Goal: Task Accomplishment & Management: Manage account settings

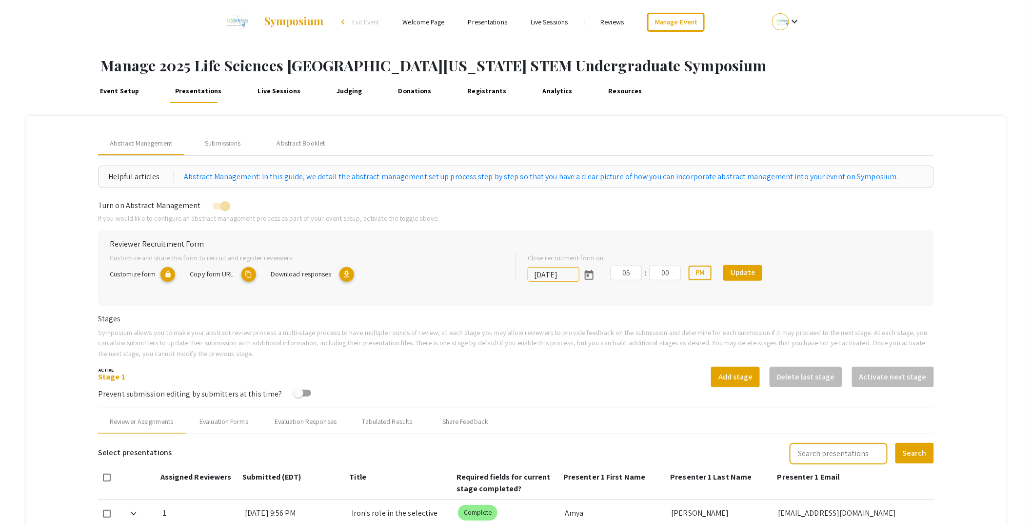
scroll to position [366, 0]
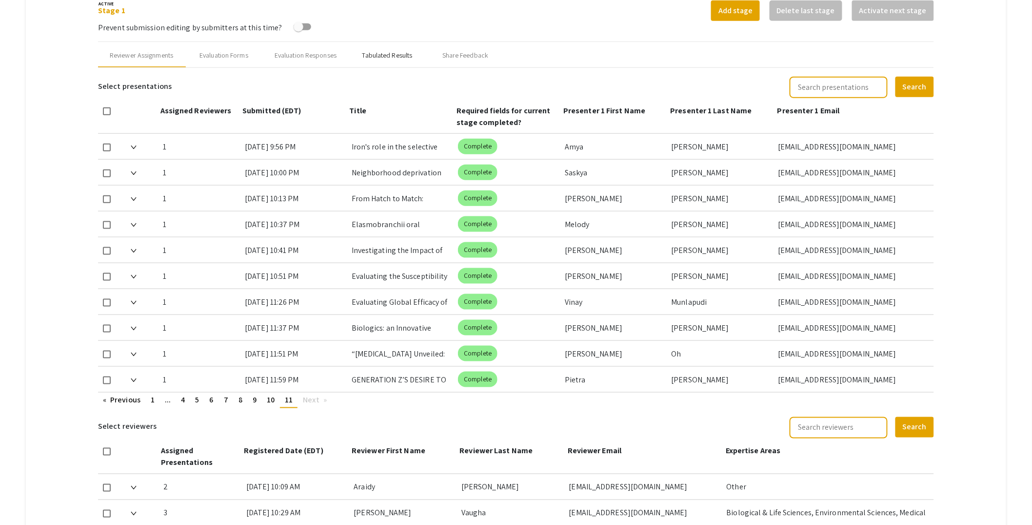
click at [398, 59] on div "Tabulated Results" at bounding box center [388, 55] width 50 height 10
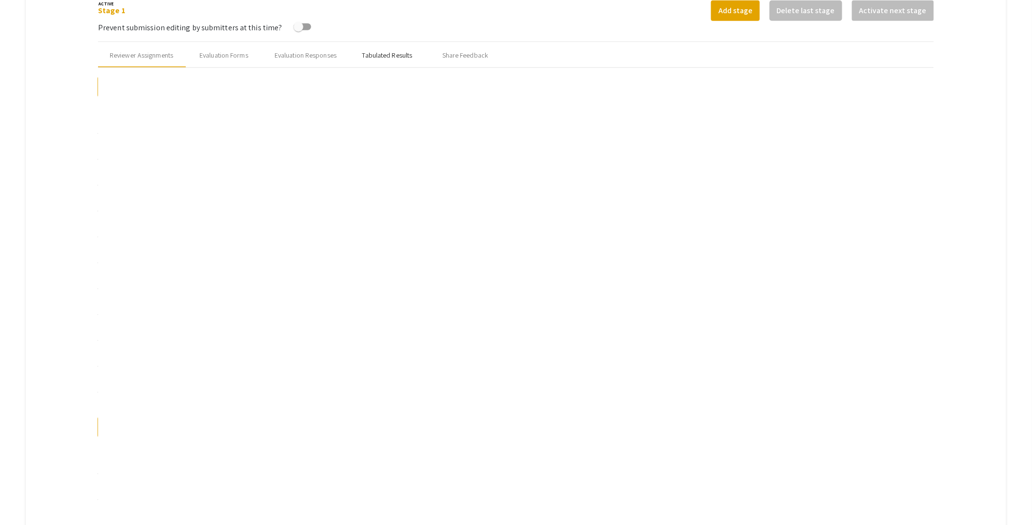
scroll to position [336, 0]
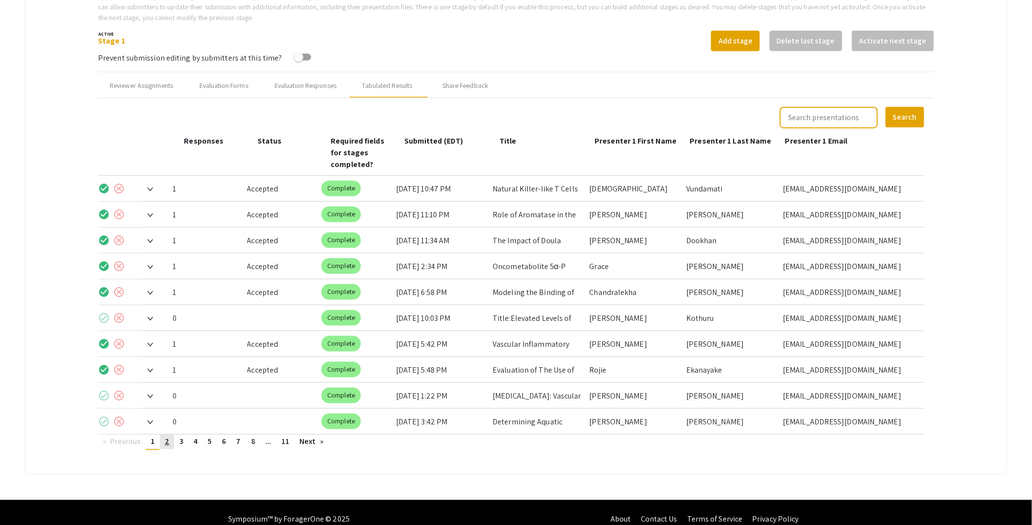
click at [167, 436] on span "2" at bounding box center [167, 441] width 4 height 10
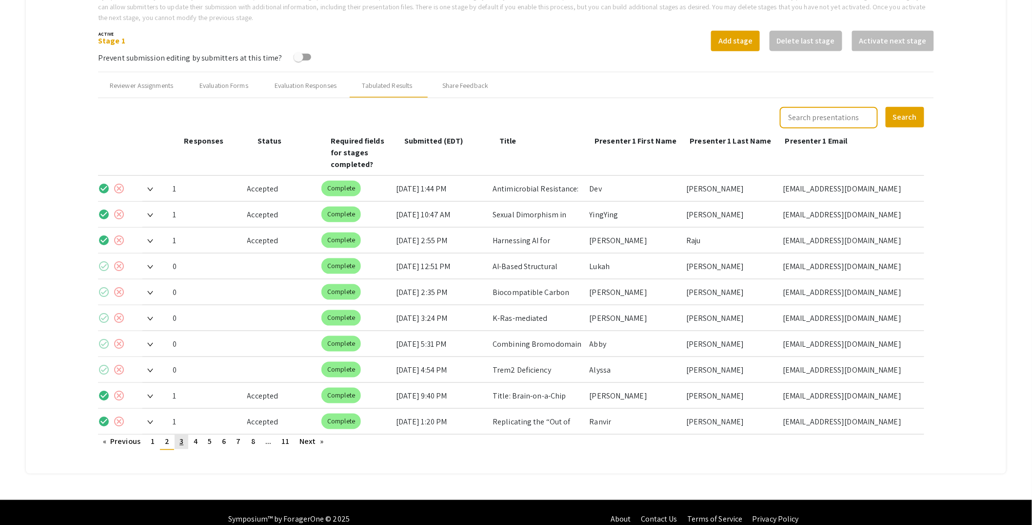
click at [184, 434] on link "page 3" at bounding box center [182, 441] width 14 height 15
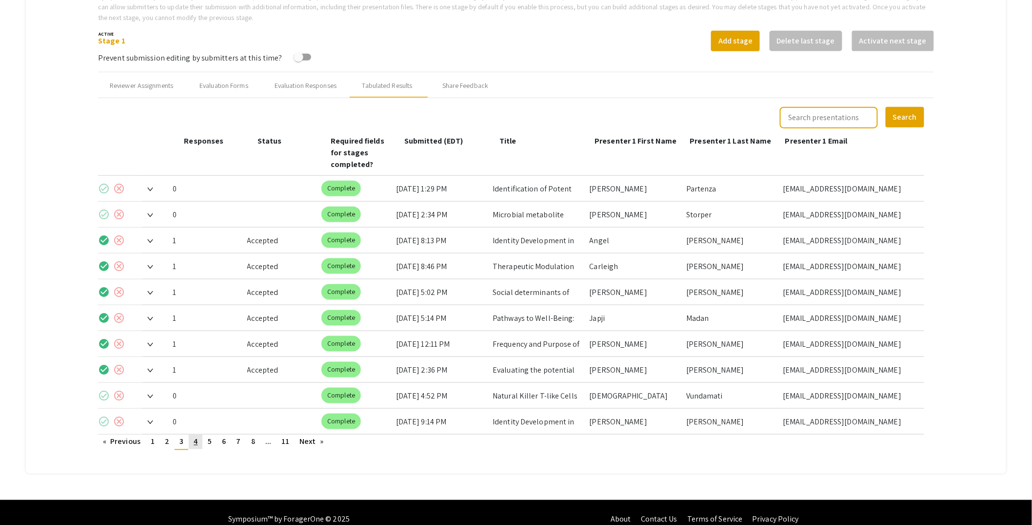
click at [202, 434] on link "page 4" at bounding box center [196, 441] width 14 height 15
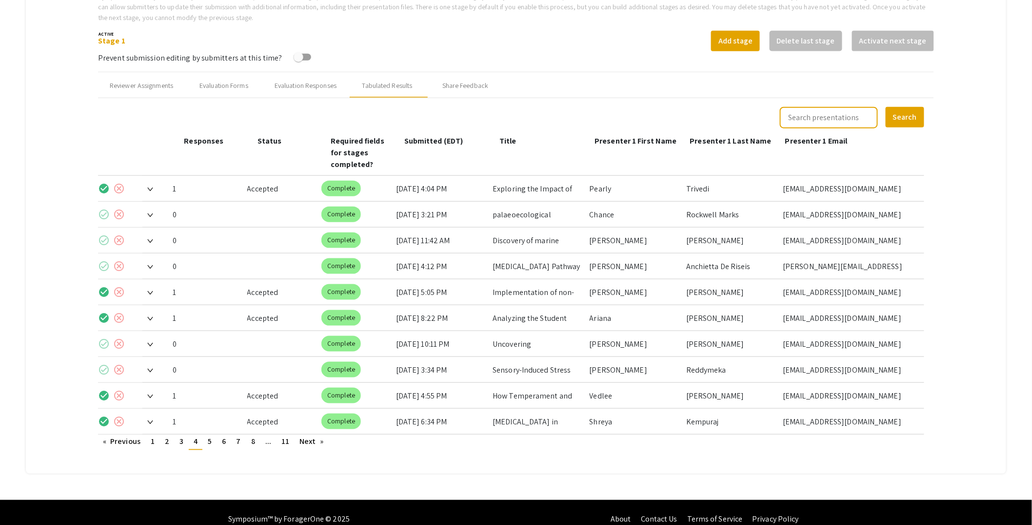
click at [148, 213] on img at bounding box center [150, 215] width 6 height 4
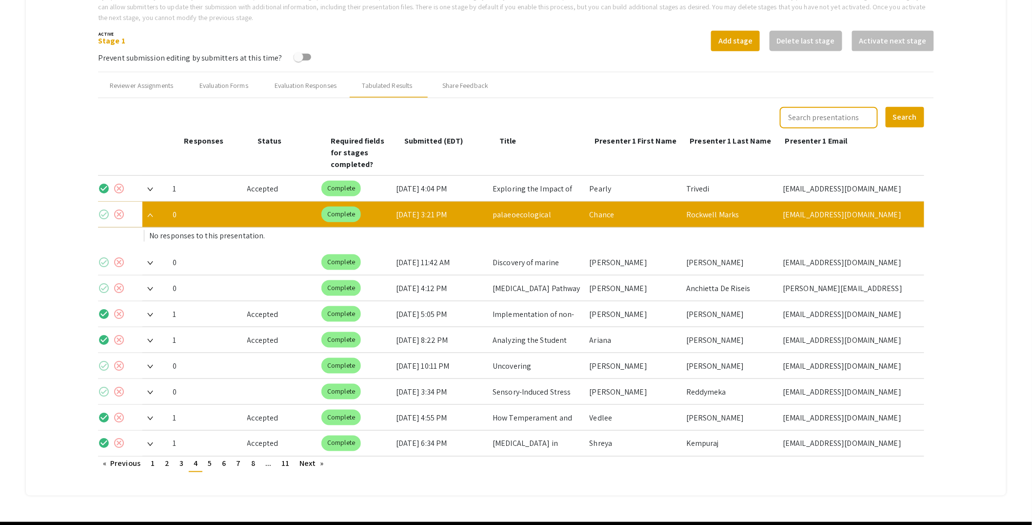
click at [151, 213] on img at bounding box center [150, 215] width 6 height 4
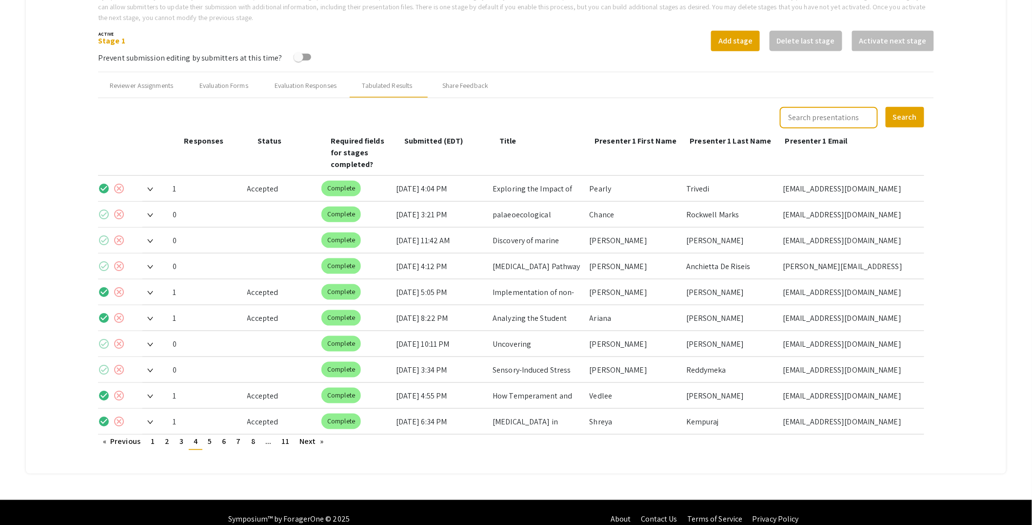
click at [151, 239] on img at bounding box center [150, 241] width 6 height 4
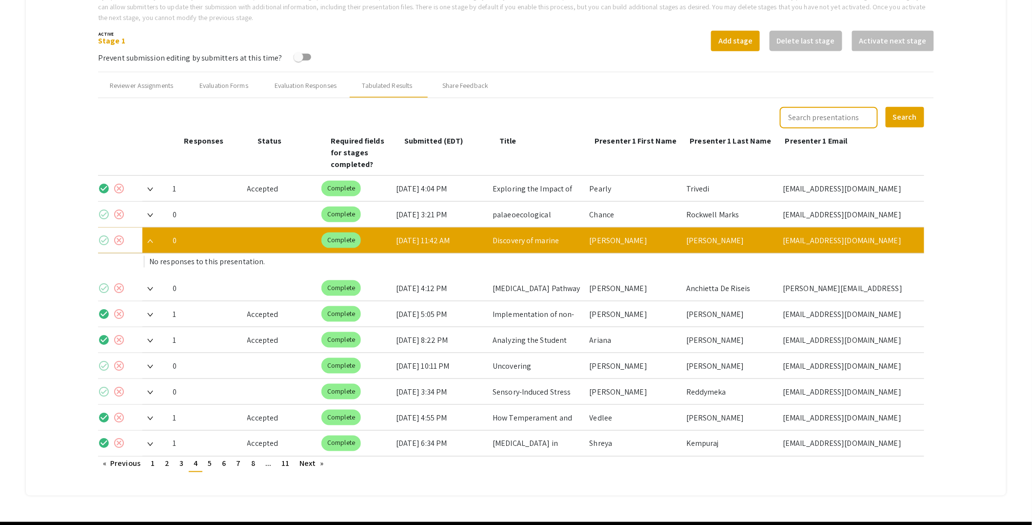
click at [151, 239] on img at bounding box center [150, 241] width 6 height 4
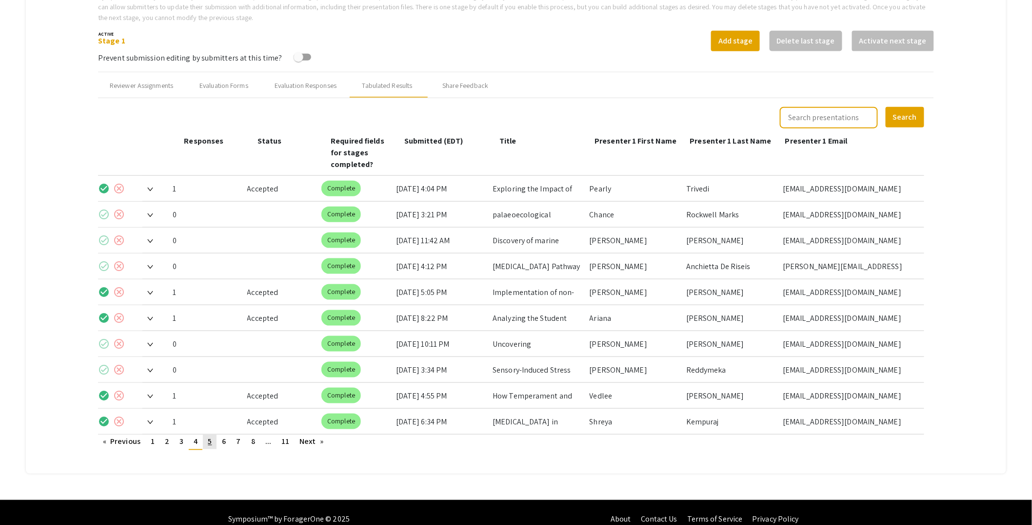
click at [210, 436] on span "5" at bounding box center [210, 441] width 4 height 10
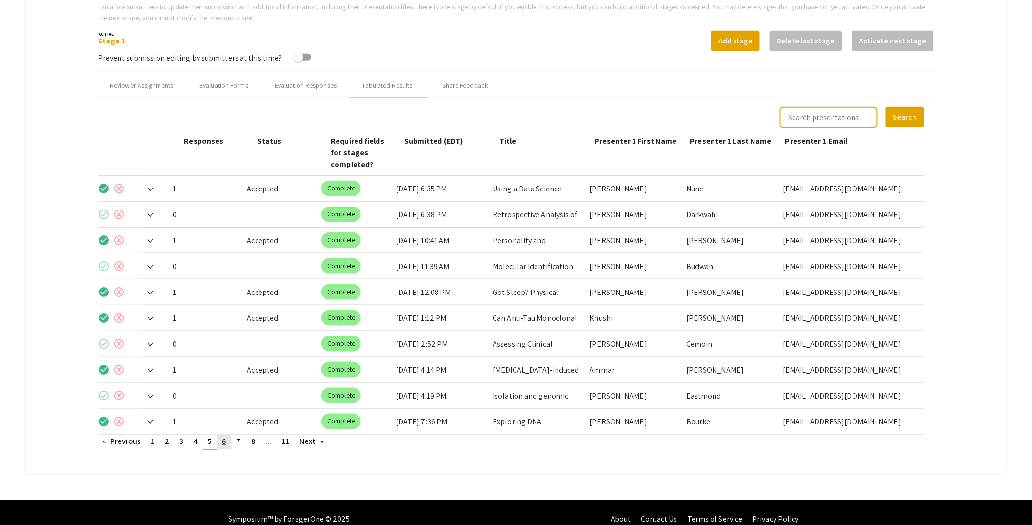
click at [226, 436] on span "6" at bounding box center [224, 441] width 4 height 10
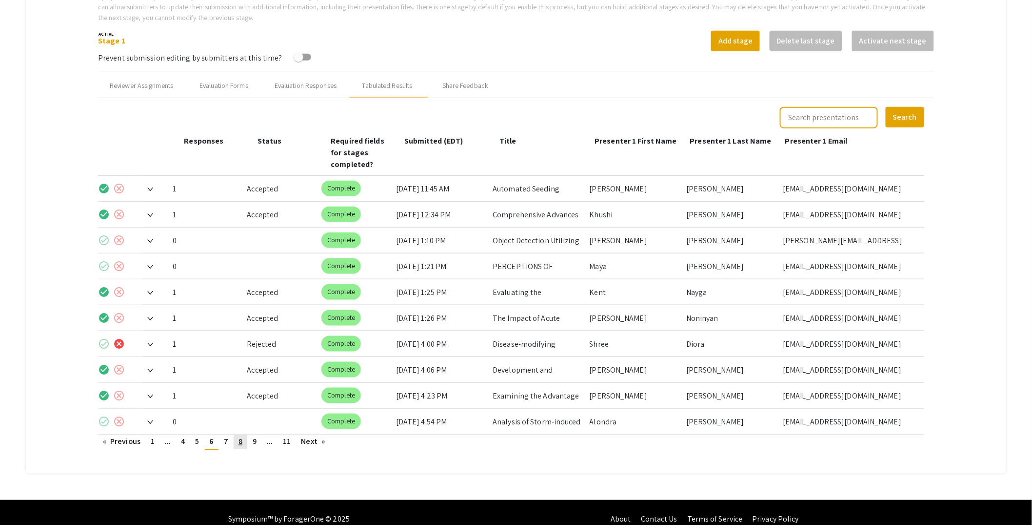
click at [239, 434] on link "page 8" at bounding box center [241, 441] width 14 height 15
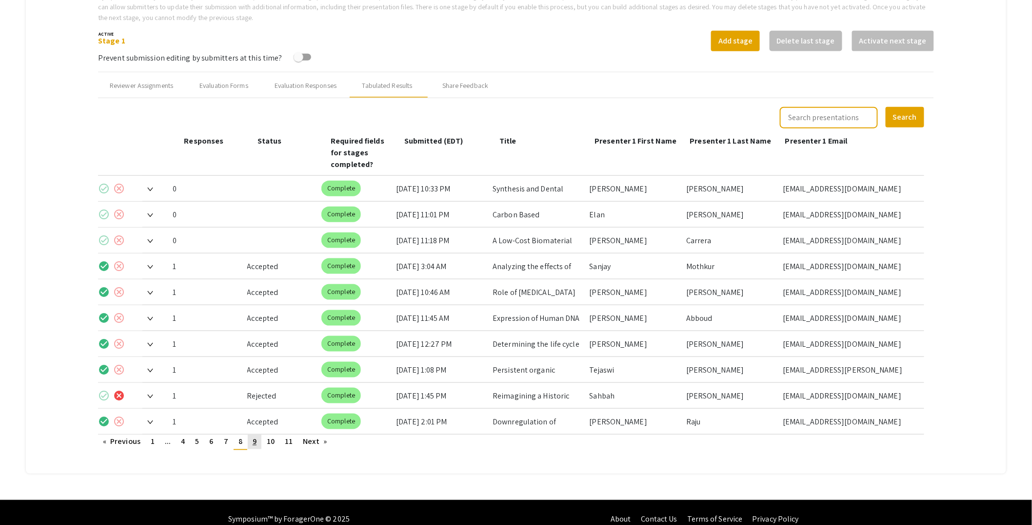
click at [256, 436] on span "9" at bounding box center [255, 441] width 4 height 10
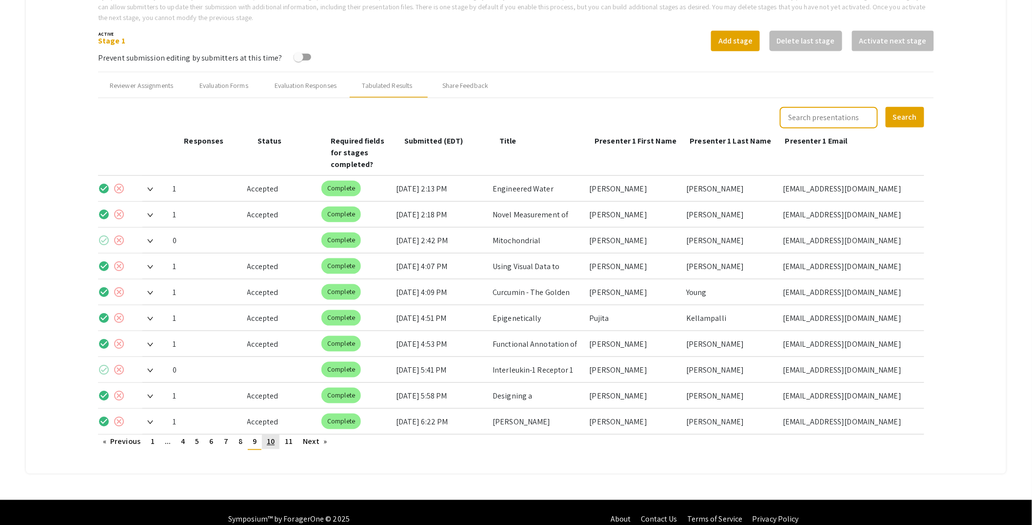
click at [270, 436] on span "10" at bounding box center [271, 441] width 8 height 10
click at [289, 435] on link "page 11" at bounding box center [289, 441] width 18 height 15
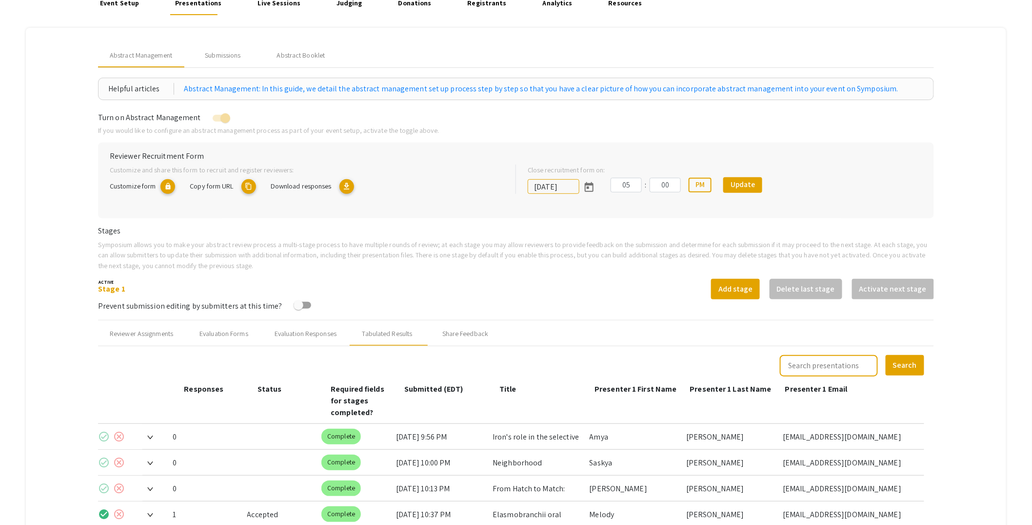
scroll to position [93, 0]
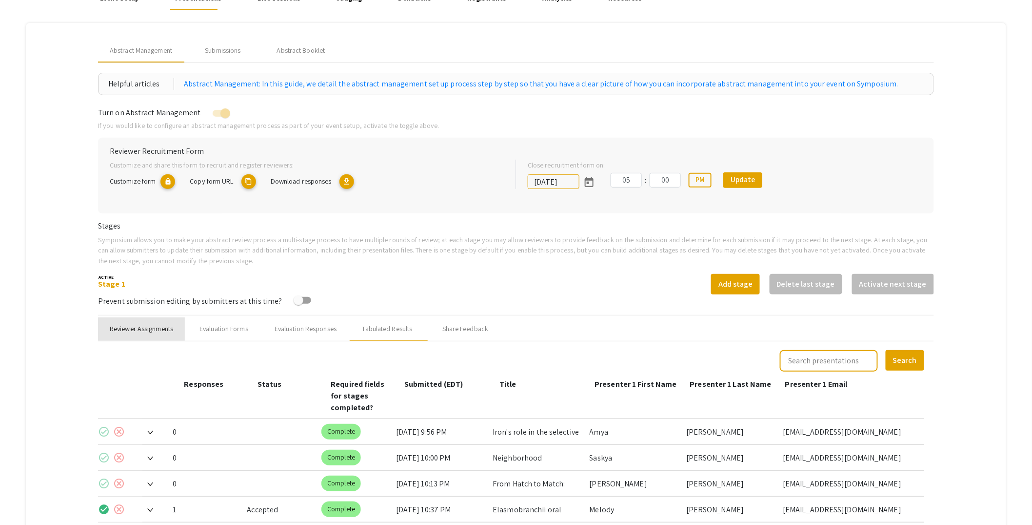
click at [120, 329] on div "Reviewer Assignments" at bounding box center [141, 328] width 63 height 10
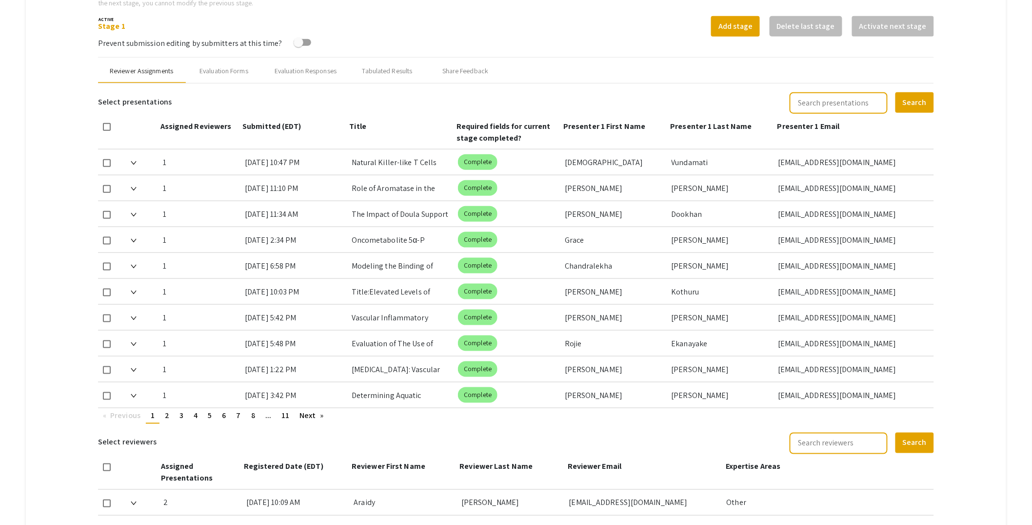
scroll to position [369, 0]
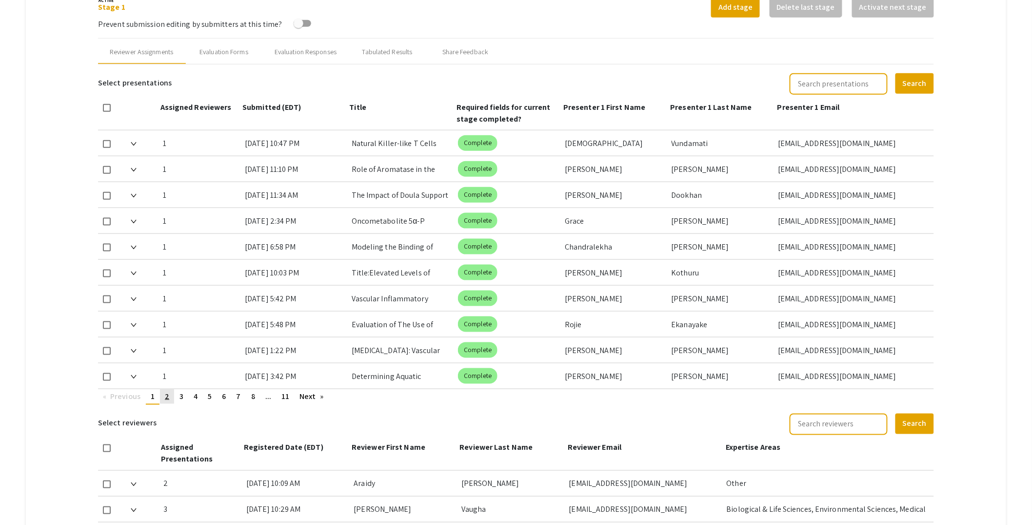
click at [171, 396] on link "page 2" at bounding box center [167, 396] width 14 height 15
click at [182, 397] on span "3" at bounding box center [182, 396] width 4 height 10
click at [196, 399] on span "4" at bounding box center [196, 396] width 4 height 10
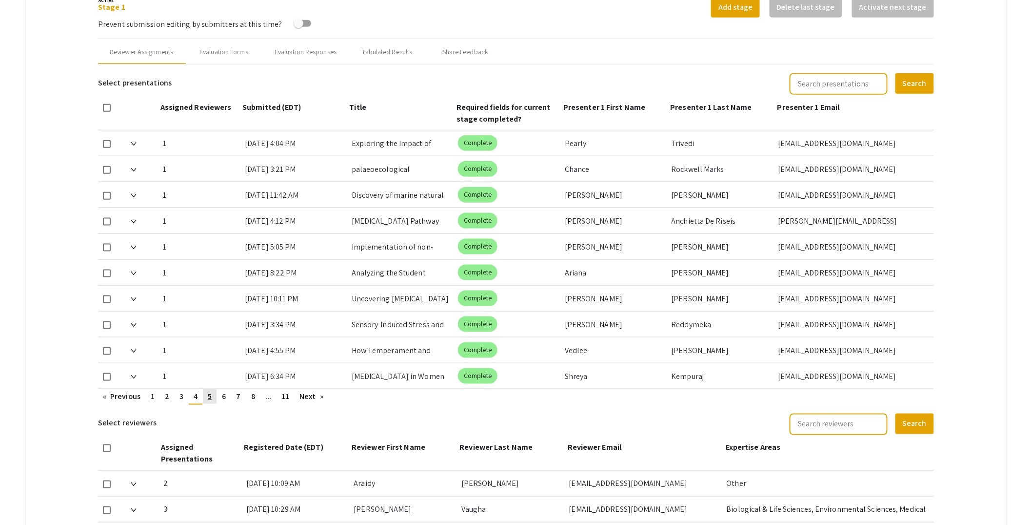
click at [208, 399] on link "page 5" at bounding box center [210, 396] width 14 height 15
click at [220, 398] on link "page 6" at bounding box center [224, 396] width 14 height 15
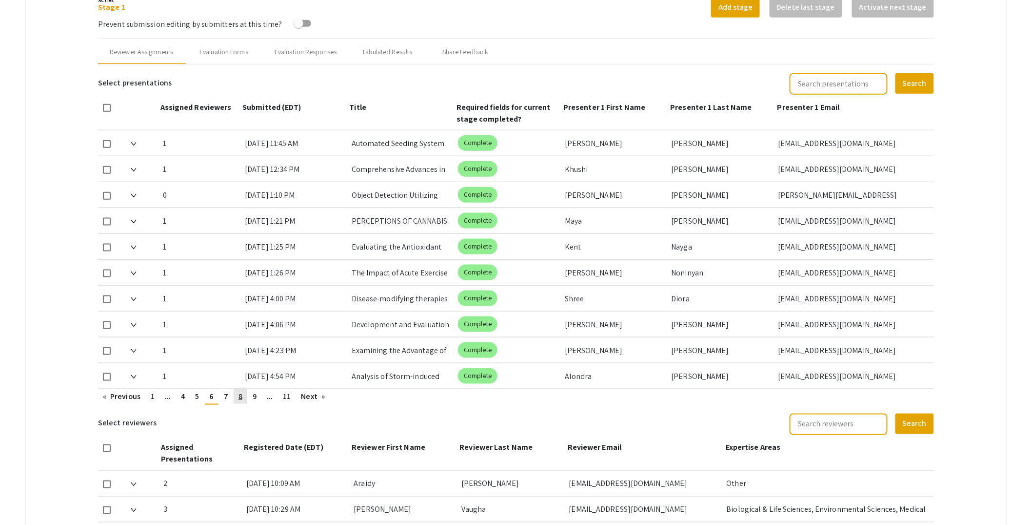
click at [234, 398] on link "page 8" at bounding box center [241, 396] width 14 height 15
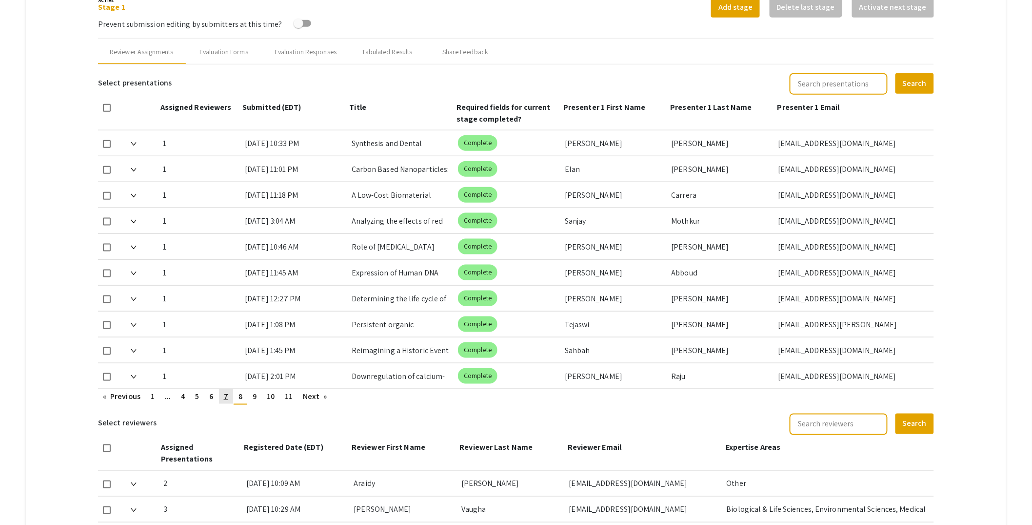
click at [227, 396] on span "7" at bounding box center [226, 396] width 4 height 10
click at [259, 398] on link "page 9" at bounding box center [255, 396] width 14 height 15
click at [272, 399] on span "10" at bounding box center [271, 396] width 8 height 10
click at [285, 398] on span "11" at bounding box center [289, 396] width 8 height 10
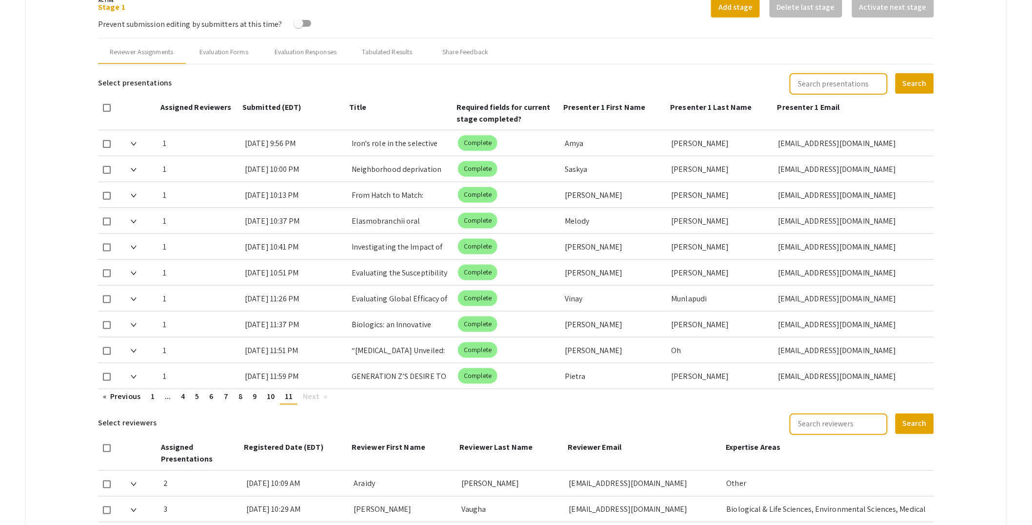
click at [75, 407] on mat-tab-group "Abstract Management Submissions Abstract Booklet Helpful articles Abstract Mana…" at bounding box center [516, 267] width 981 height 1042
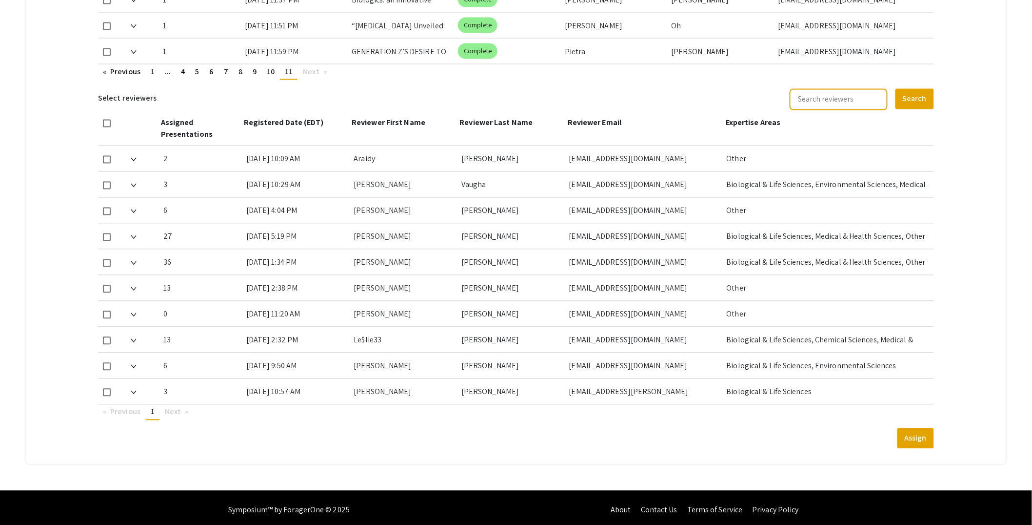
scroll to position [694, 0]
click at [134, 157] on img at bounding box center [134, 159] width 6 height 4
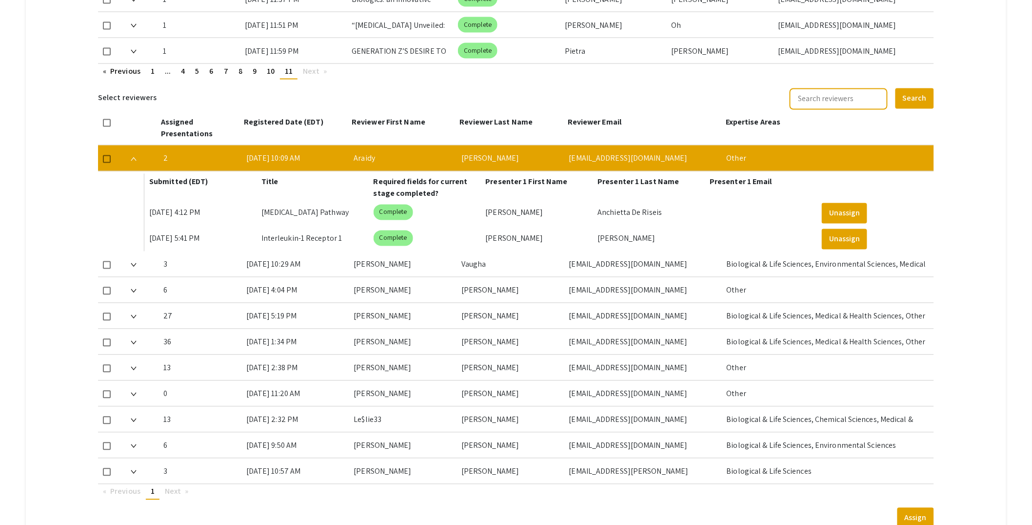
click at [135, 157] on img at bounding box center [134, 159] width 6 height 4
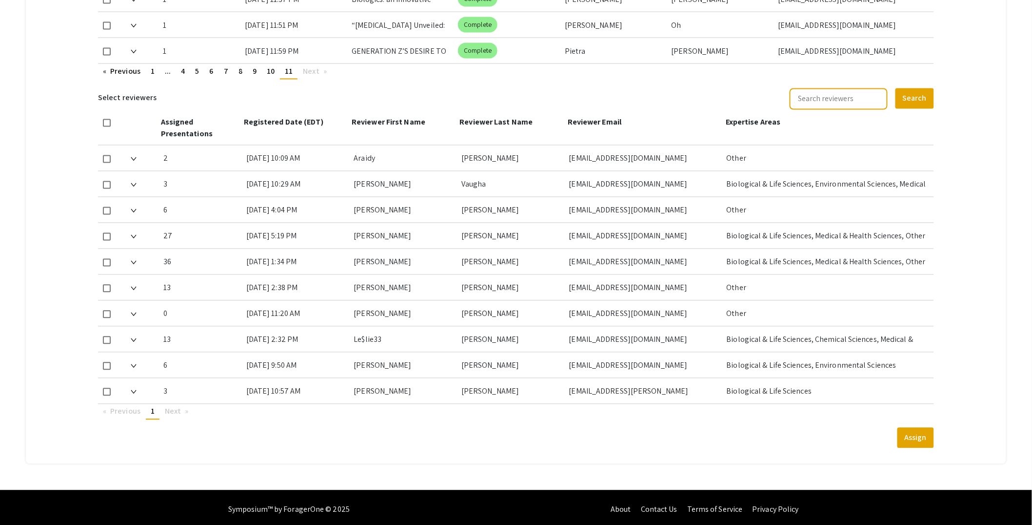
click at [132, 235] on img at bounding box center [134, 237] width 6 height 4
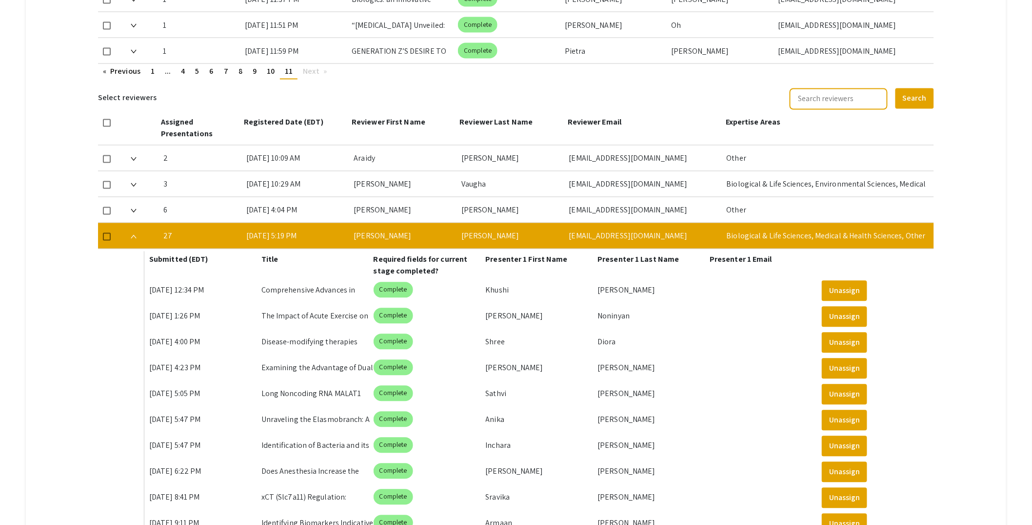
click at [139, 234] on div at bounding box center [143, 235] width 25 height 25
click at [133, 235] on img at bounding box center [134, 237] width 6 height 4
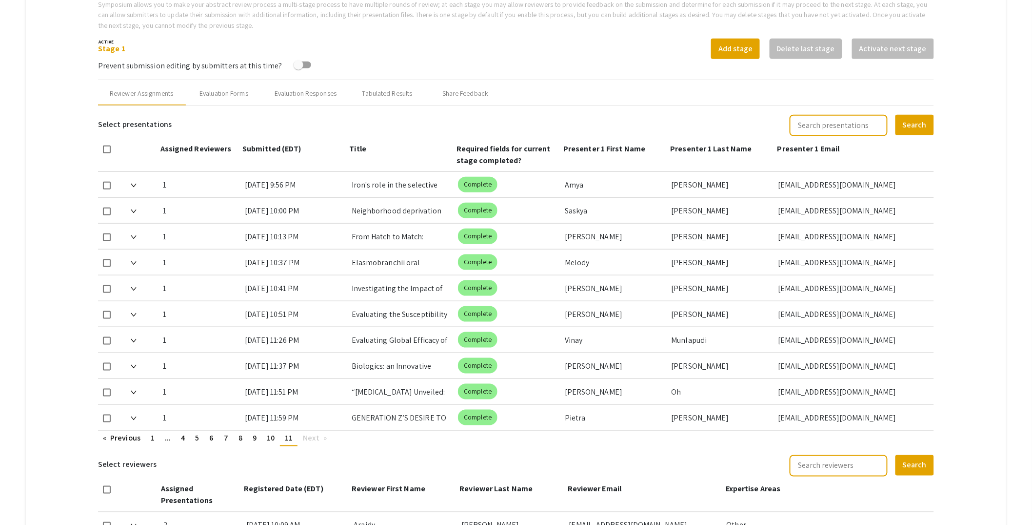
scroll to position [329, 0]
click at [975, 322] on mat-tab-group "Abstract Management Submissions Abstract Booklet Helpful articles Abstract Mana…" at bounding box center [516, 308] width 981 height 1042
